Goal: Task Accomplishment & Management: Use online tool/utility

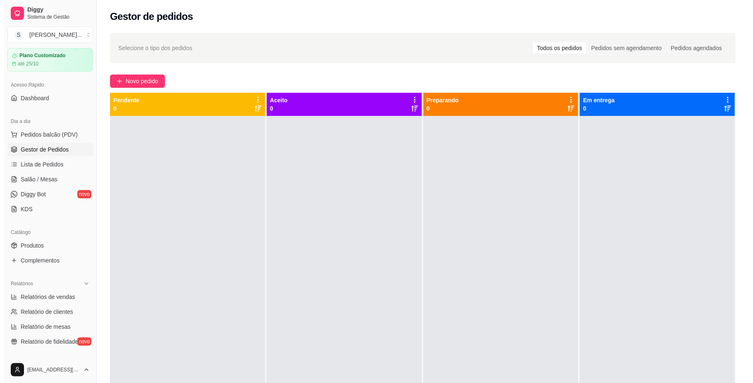
scroll to position [22, 0]
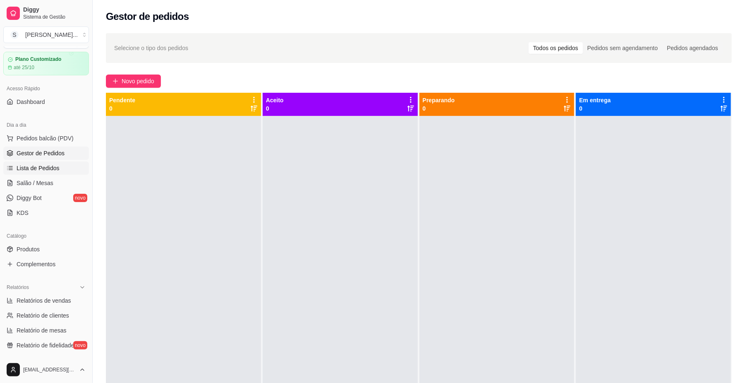
click at [43, 170] on span "Lista de Pedidos" at bounding box center [38, 168] width 43 height 8
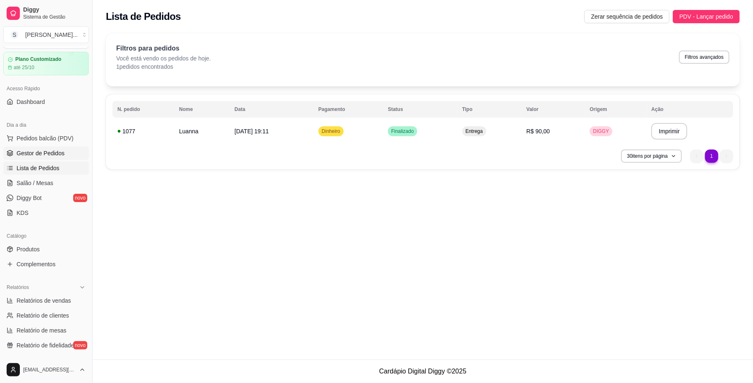
click at [41, 151] on span "Gestor de Pedidos" at bounding box center [41, 153] width 48 height 8
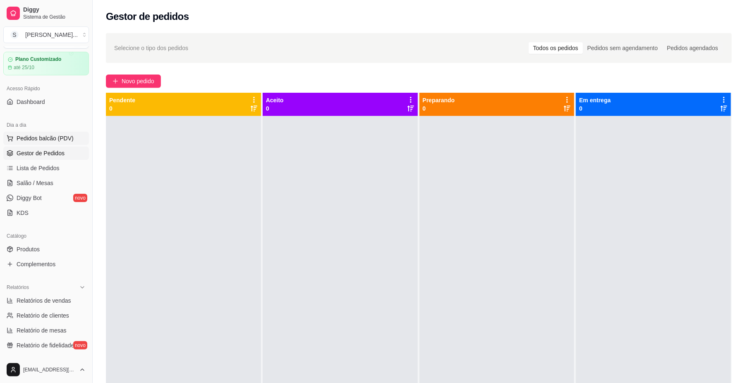
click at [42, 136] on span "Pedidos balcão (PDV)" at bounding box center [45, 138] width 57 height 8
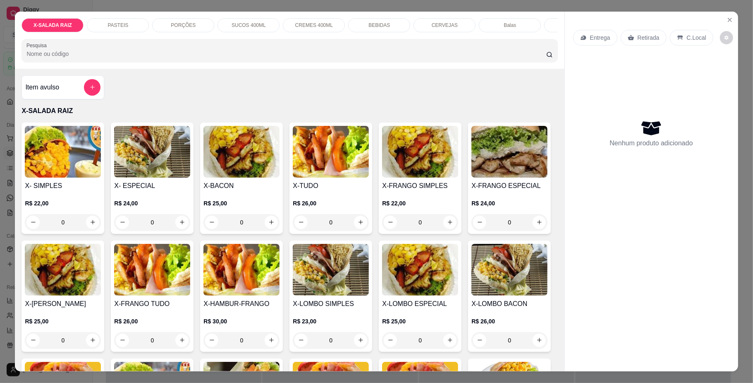
click at [354, 21] on div "BEBIDAS" at bounding box center [379, 25] width 62 height 14
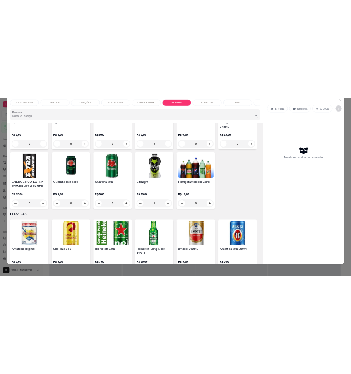
scroll to position [5135, 0]
